Goal: Ask a question

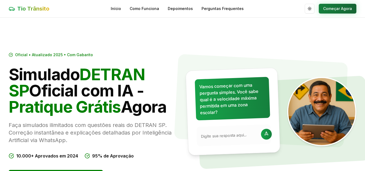
click at [336, 9] on button "Começar Agora" at bounding box center [338, 9] width 38 height 10
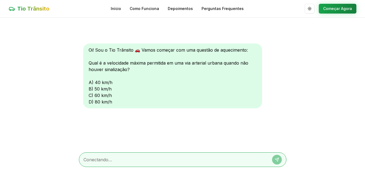
scroll to position [0, 0]
drag, startPoint x: 89, startPoint y: 94, endPoint x: 113, endPoint y: 94, distance: 23.8
click at [113, 94] on div "Oi! Sou o Tio Trânsito 🚗 Vamos começar com uma questão de aquecimento: Qual é a…" at bounding box center [172, 75] width 179 height 65
click at [104, 160] on textarea at bounding box center [175, 159] width 183 height 6
type textarea "c"
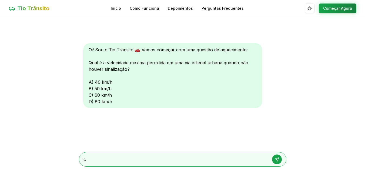
click at [278, 160] on icon at bounding box center [277, 160] width 4 height 4
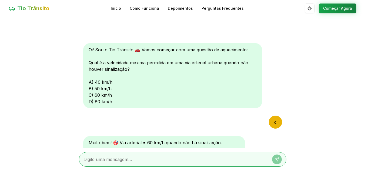
scroll to position [0, 0]
